Goal: Information Seeking & Learning: Learn about a topic

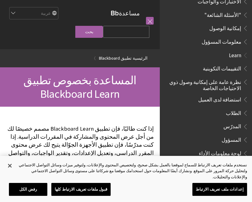
scroll to position [345, 0]
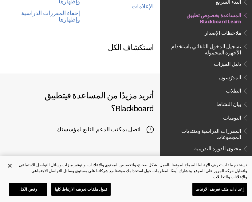
scroll to position [420, 0]
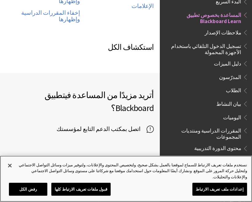
click at [83, 195] on button "قبول ملفات تعريف الارتباط كلها" at bounding box center [80, 189] width 59 height 13
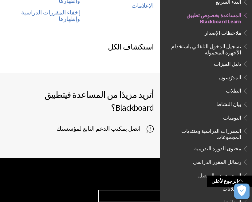
click at [84, 187] on button "قبول ملفات تعريف الارتباط كلها" at bounding box center [80, 189] width 59 height 13
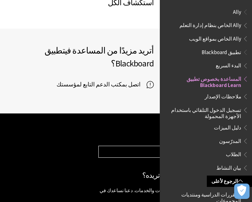
scroll to position [0, 0]
click at [246, 150] on span "Book outline for Blackboard App Help" at bounding box center [244, 153] width 6 height 8
click at [243, 150] on span "Book outline for Blackboard App Help" at bounding box center [244, 153] width 6 height 8
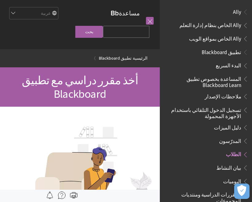
scroll to position [138, 0]
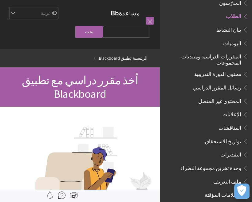
click at [137, 38] on input "Search Query" at bounding box center [126, 32] width 46 height 12
type input "جامعة بيشه"
click at [102, 33] on input "بحث" at bounding box center [89, 32] width 28 height 12
click at [195, 84] on span "رسائل المقرر الدراسي" at bounding box center [207, 87] width 82 height 10
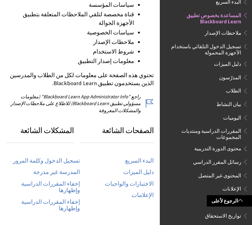
scroll to position [236, 0]
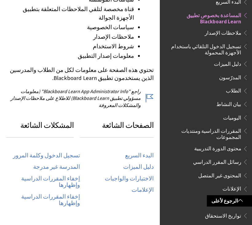
click at [149, 152] on link "البدء السريع" at bounding box center [139, 155] width 29 height 7
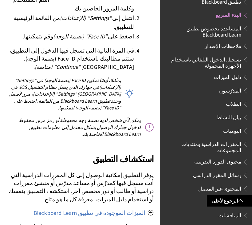
scroll to position [1404, 0]
